Goal: Task Accomplishment & Management: Manage account settings

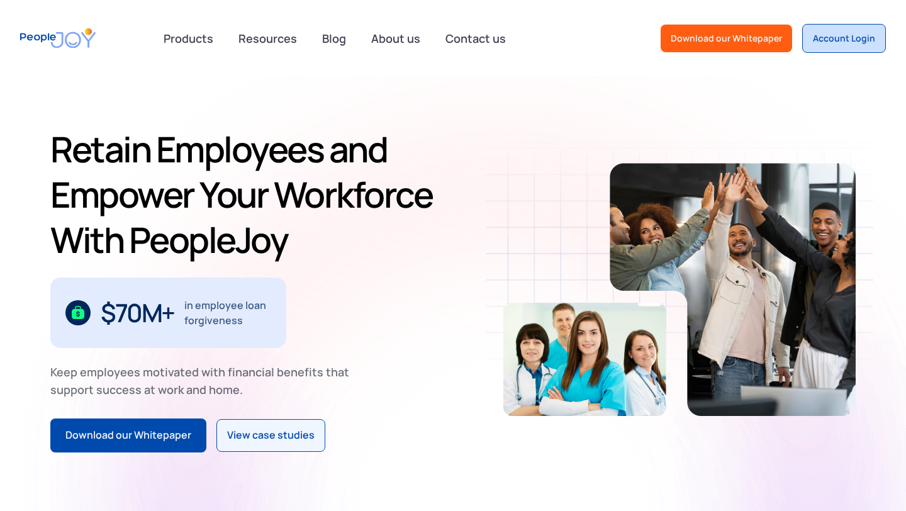
click at [827, 35] on div "Account Login" at bounding box center [843, 38] width 62 height 13
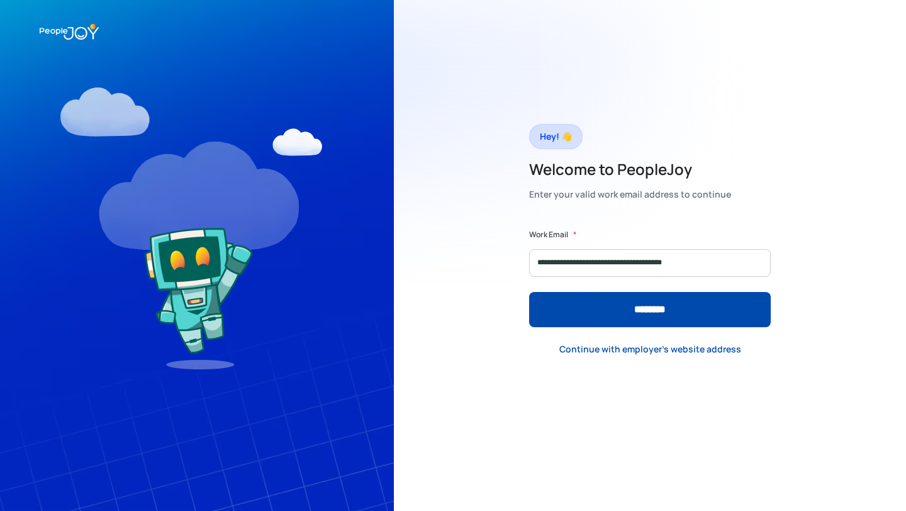
type input "**********"
click at [529, 292] on input "********" at bounding box center [649, 309] width 241 height 35
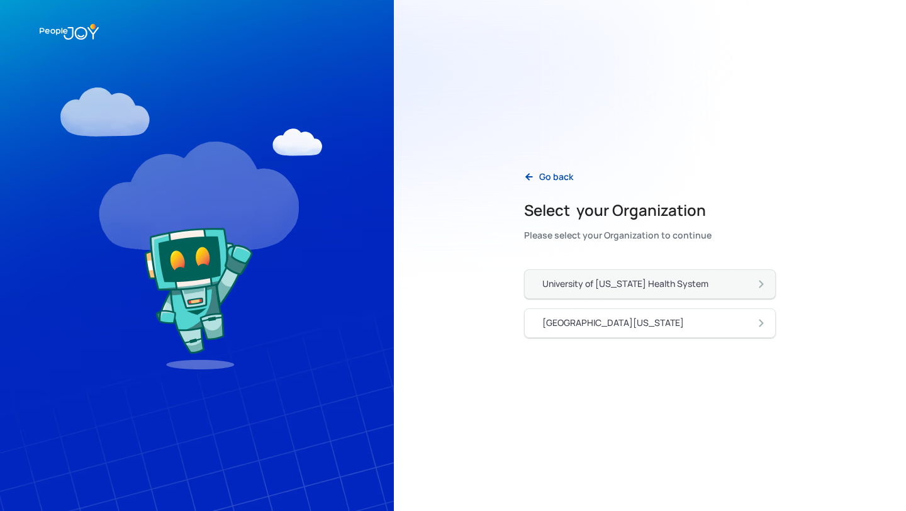
click at [665, 274] on link "University of [US_STATE] Health System" at bounding box center [650, 284] width 252 height 30
